Goal: Task Accomplishment & Management: Manage account settings

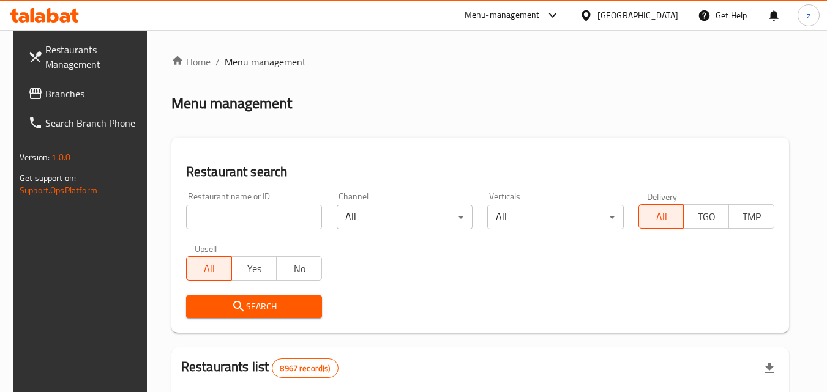
click at [673, 20] on div "[GEOGRAPHIC_DATA]" at bounding box center [638, 15] width 81 height 13
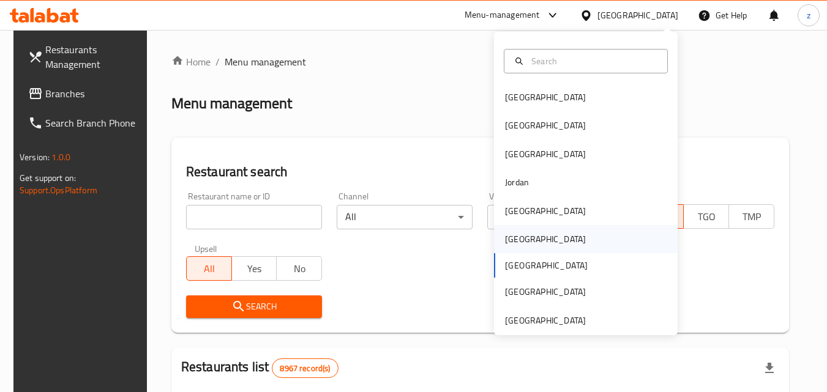
click at [510, 243] on div "Oman" at bounding box center [545, 239] width 81 height 13
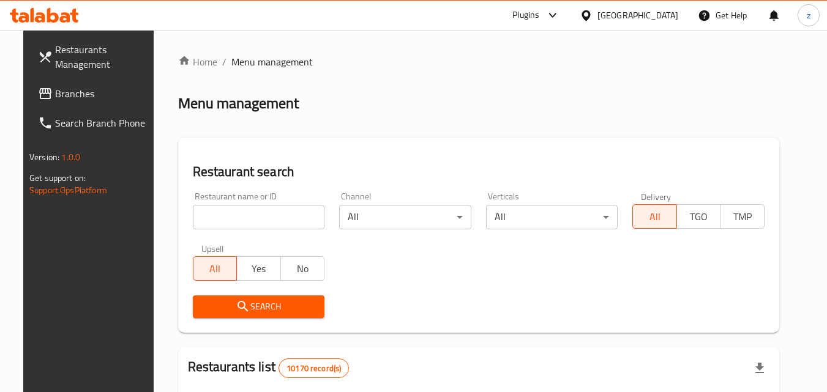
click at [683, 36] on div at bounding box center [413, 196] width 827 height 392
click at [598, 13] on div at bounding box center [589, 15] width 18 height 13
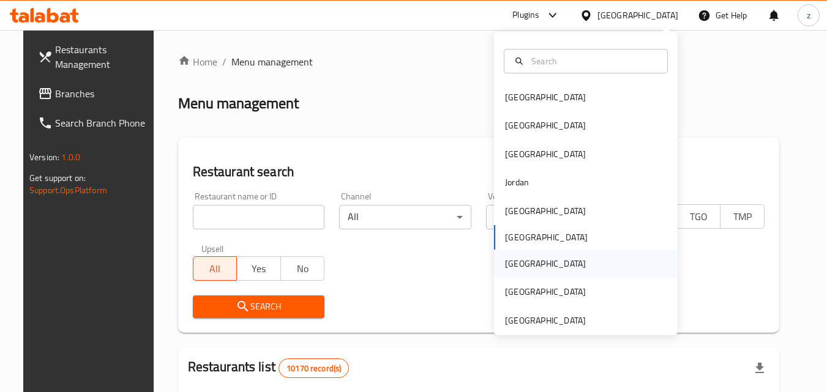
click at [516, 258] on div "[GEOGRAPHIC_DATA]" at bounding box center [545, 263] width 81 height 13
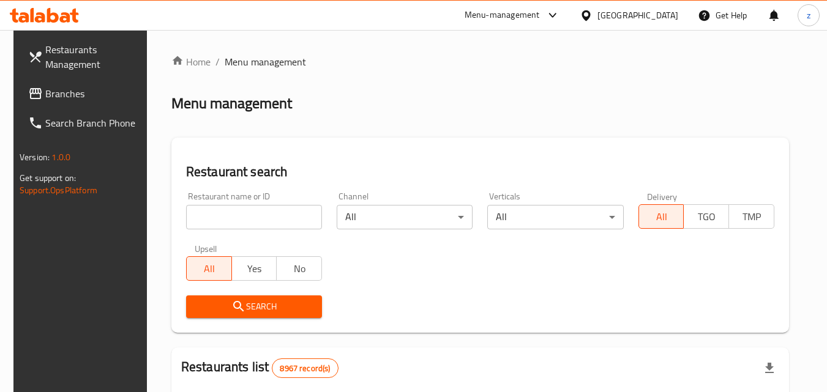
click at [77, 102] on link "Branches" at bounding box center [84, 93] width 133 height 29
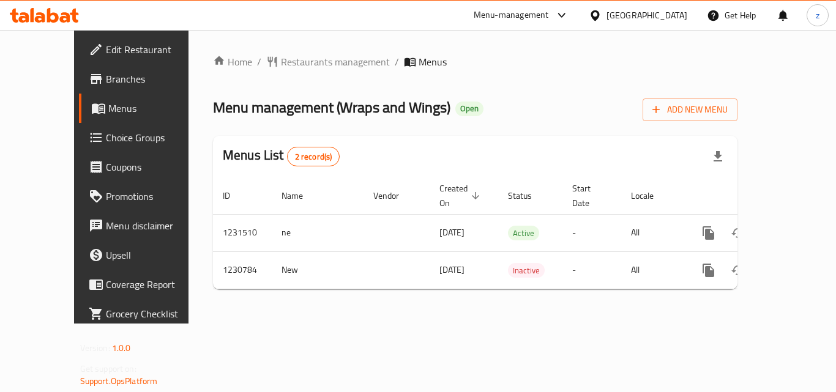
click at [106, 141] on span "Choice Groups" at bounding box center [155, 137] width 98 height 15
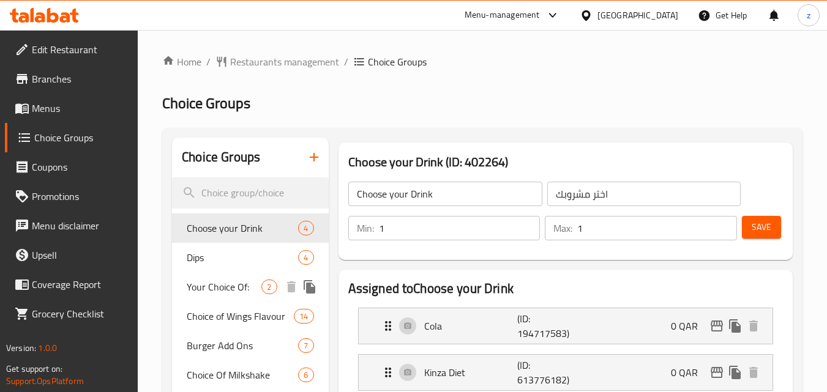
click at [219, 292] on span "Your Choice Of:" at bounding box center [224, 287] width 75 height 15
type input "Your Choice Of:"
type input "إختيارك من:"
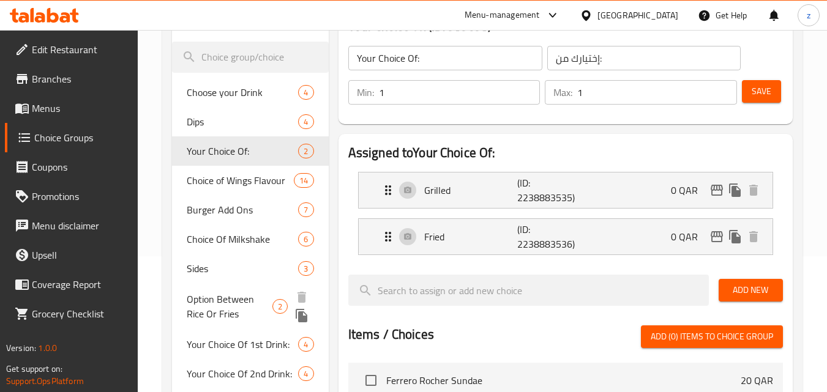
scroll to position [127, 0]
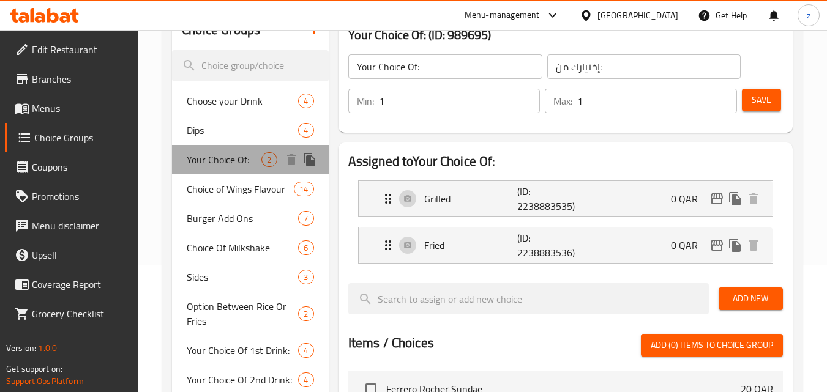
click at [241, 161] on span "Your Choice Of:" at bounding box center [224, 159] width 75 height 15
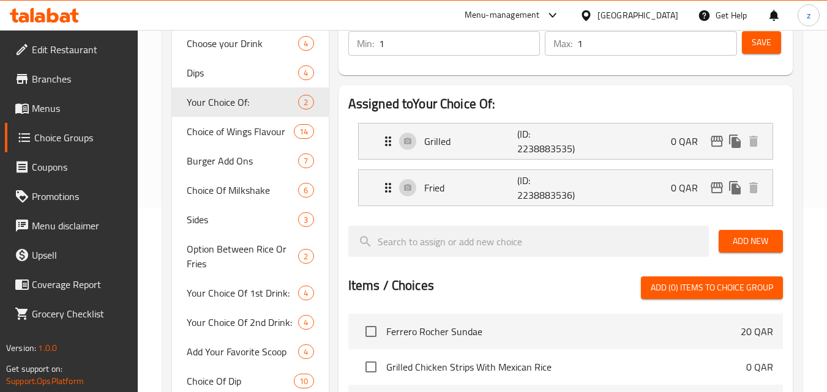
scroll to position [5, 0]
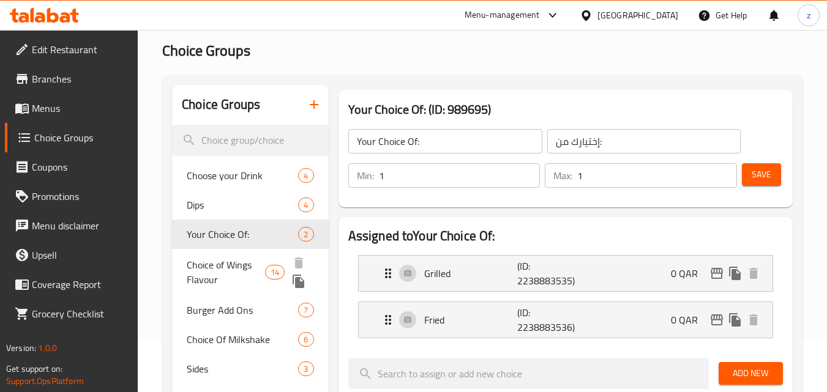
scroll to position [66, 0]
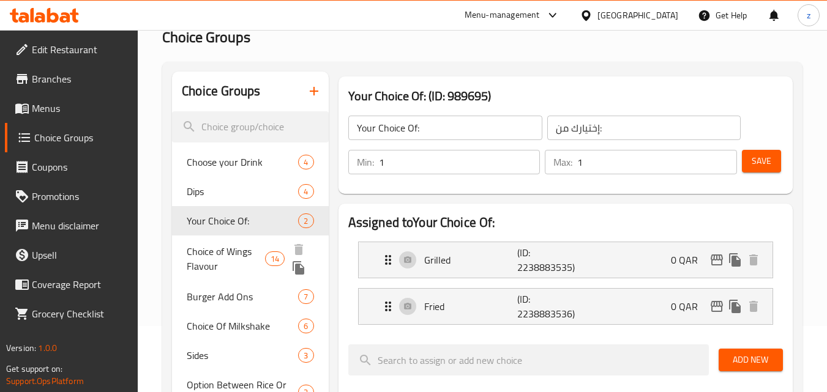
click at [225, 254] on span "Choice of Wings Flavour" at bounding box center [226, 258] width 78 height 29
type input "Choice of Wings Flavour"
type input "اختيار نكهة الأجنحة"
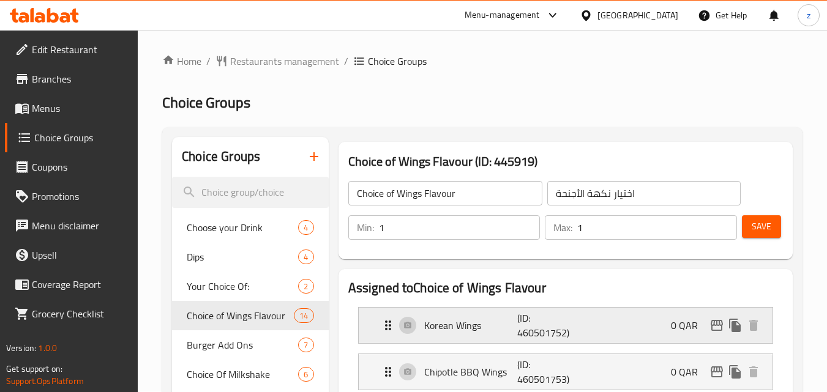
scroll to position [0, 0]
